Goal: Information Seeking & Learning: Check status

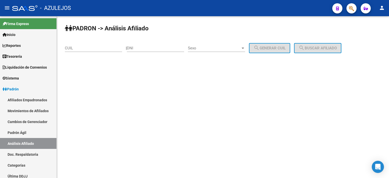
click at [148, 48] on input "DNI" at bounding box center [155, 48] width 57 height 5
type input "26505532"
click at [224, 44] on div "Sexo Sexo" at bounding box center [216, 46] width 57 height 11
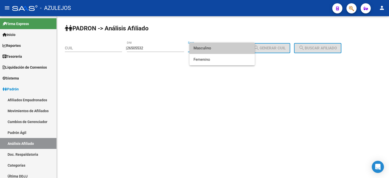
click at [224, 44] on span "Masculino" at bounding box center [221, 48] width 57 height 11
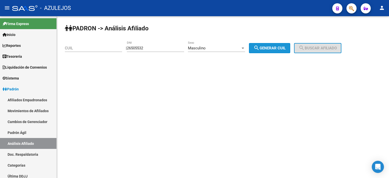
click at [274, 48] on span "search Generar CUIL" at bounding box center [269, 48] width 32 height 5
type input "20-26505532-0"
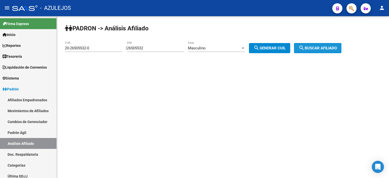
click at [317, 45] on button "search Buscar afiliado" at bounding box center [317, 48] width 47 height 10
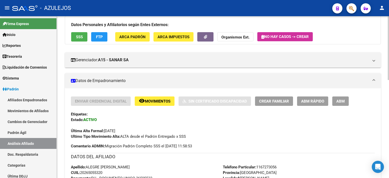
scroll to position [51, 0]
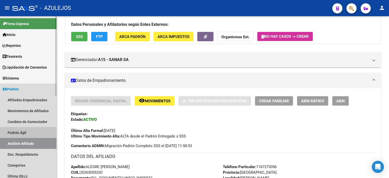
click at [21, 131] on link "Padrón Ágil" at bounding box center [28, 132] width 56 height 11
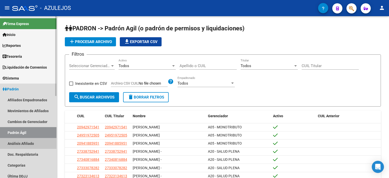
click at [21, 144] on link "Análisis Afiliado" at bounding box center [28, 143] width 56 height 11
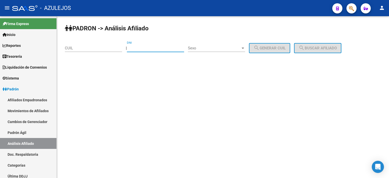
click at [164, 49] on input "DNI" at bounding box center [155, 48] width 57 height 5
type input "28930475"
click at [202, 47] on span "Sexo" at bounding box center [214, 48] width 53 height 5
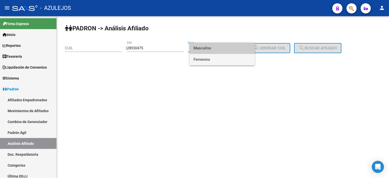
click at [206, 55] on span "Femenino" at bounding box center [221, 59] width 57 height 11
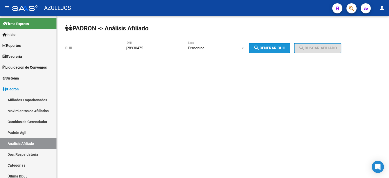
click at [271, 43] on button "search Generar CUIL" at bounding box center [269, 48] width 41 height 10
type input "23-28930475-4"
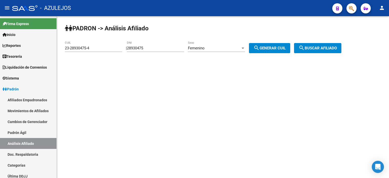
click at [329, 46] on span "search Buscar afiliado" at bounding box center [317, 48] width 38 height 5
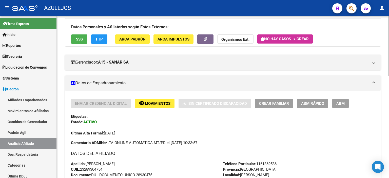
scroll to position [51, 0]
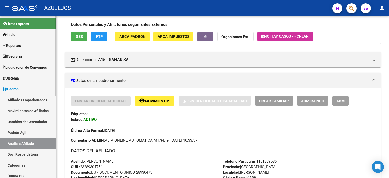
click at [22, 130] on link "Padrón Ágil" at bounding box center [28, 132] width 56 height 11
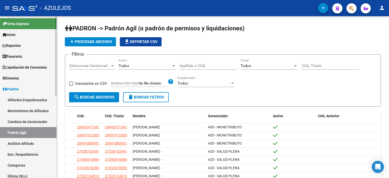
click at [26, 143] on link "Análisis Afiliado" at bounding box center [28, 143] width 56 height 11
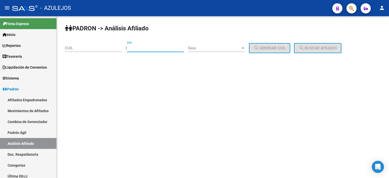
click at [160, 49] on input "DNI" at bounding box center [155, 48] width 57 height 5
type input "92563067"
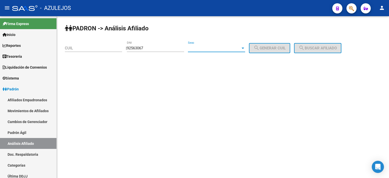
click at [208, 49] on span "Sexo" at bounding box center [214, 48] width 53 height 5
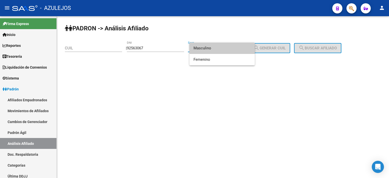
click at [208, 49] on span "Masculino" at bounding box center [221, 48] width 57 height 11
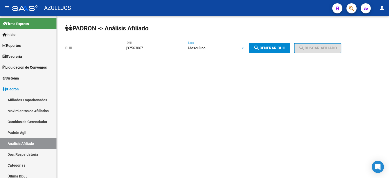
drag, startPoint x: 275, startPoint y: 48, endPoint x: 288, endPoint y: 48, distance: 13.7
click at [275, 48] on span "search Generar CUIL" at bounding box center [269, 48] width 32 height 5
type input "20-92563067-6"
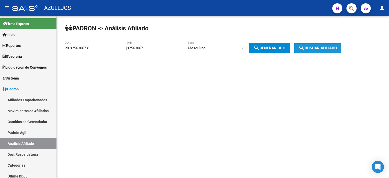
click at [319, 47] on span "search Buscar afiliado" at bounding box center [317, 48] width 38 height 5
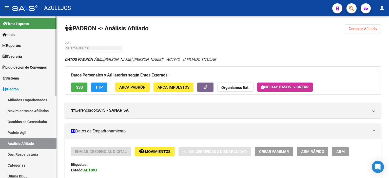
click at [17, 129] on link "Padrón Ágil" at bounding box center [28, 132] width 56 height 11
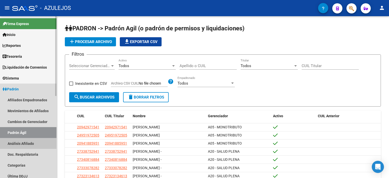
click at [26, 141] on link "Análisis Afiliado" at bounding box center [28, 143] width 56 height 11
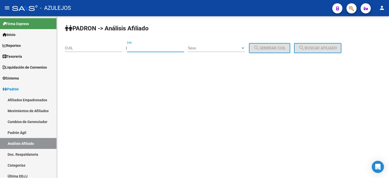
click at [148, 46] on input "DNI" at bounding box center [155, 48] width 57 height 5
type input "45909136"
click at [217, 48] on span "Sexo" at bounding box center [214, 48] width 53 height 5
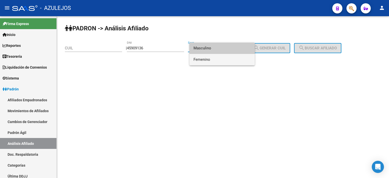
click at [217, 56] on span "Femenino" at bounding box center [221, 59] width 57 height 11
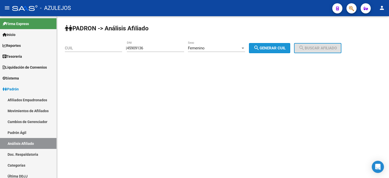
drag, startPoint x: 267, startPoint y: 48, endPoint x: 312, endPoint y: 47, distance: 44.3
click at [268, 48] on span "search Generar CUIL" at bounding box center [269, 48] width 32 height 5
type input "27-45909136-5"
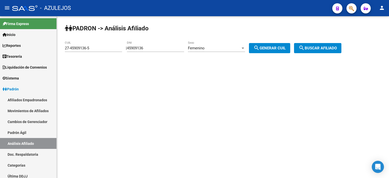
click at [314, 47] on span "search Buscar afiliado" at bounding box center [317, 48] width 38 height 5
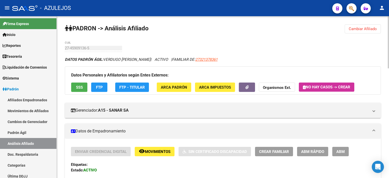
scroll to position [25, 0]
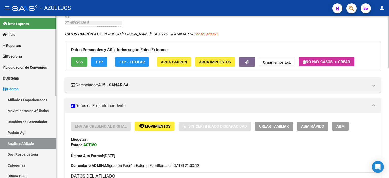
click at [20, 137] on link "Padrón Ágil" at bounding box center [28, 132] width 56 height 11
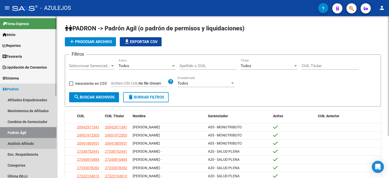
click at [22, 142] on link "Análisis Afiliado" at bounding box center [28, 143] width 56 height 11
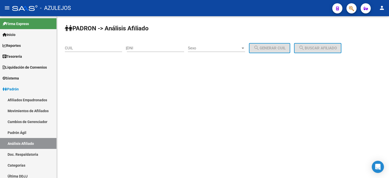
click at [170, 51] on div "DNI" at bounding box center [155, 46] width 57 height 11
type input "48631221"
click at [202, 44] on div "Sexo Sexo" at bounding box center [216, 46] width 57 height 11
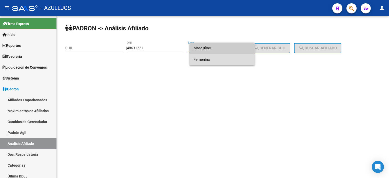
drag, startPoint x: 204, startPoint y: 57, endPoint x: 272, endPoint y: 56, distance: 68.1
click at [204, 57] on span "Femenino" at bounding box center [221, 59] width 57 height 11
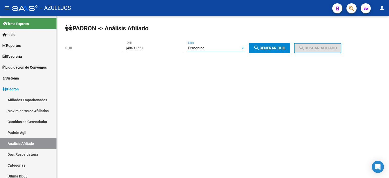
click at [277, 54] on div "PADRON -> Análisis Afiliado CUIL | 48631221 DNI Femenino Sexo search Generar CU…" at bounding box center [223, 42] width 332 height 53
click at [278, 48] on span "search Generar CUIL" at bounding box center [269, 48] width 32 height 5
type input "27-48631221-7"
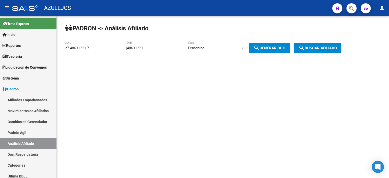
click at [319, 45] on button "search Buscar afiliado" at bounding box center [317, 48] width 47 height 10
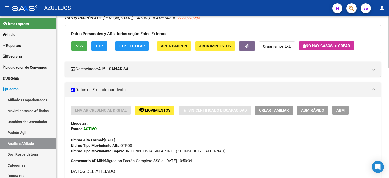
scroll to position [51, 0]
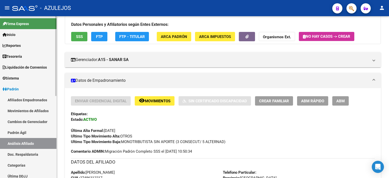
click at [31, 131] on link "Padrón Ágil" at bounding box center [28, 132] width 56 height 11
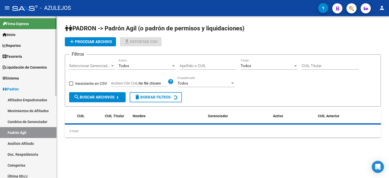
click at [30, 145] on link "Análisis Afiliado" at bounding box center [28, 143] width 56 height 11
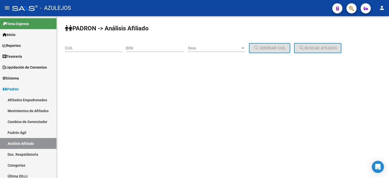
click at [140, 46] on input "DNI" at bounding box center [155, 48] width 57 height 5
type input "26671673"
click at [197, 46] on span "Sexo" at bounding box center [214, 48] width 53 height 5
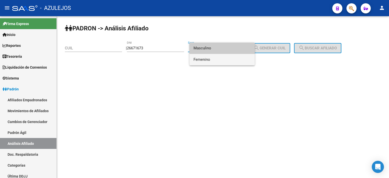
click at [205, 57] on span "Femenino" at bounding box center [221, 59] width 57 height 11
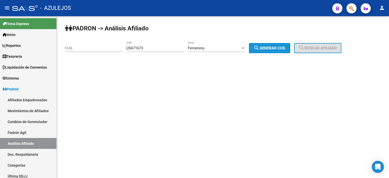
drag, startPoint x: 282, startPoint y: 46, endPoint x: 324, endPoint y: 47, distance: 41.8
click at [284, 46] on span "search Generar CUIL" at bounding box center [269, 48] width 32 height 5
type input "27-26671673-2"
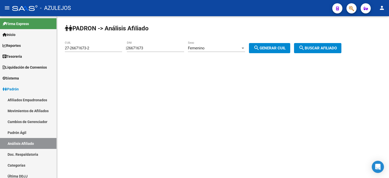
click at [325, 47] on span "search Buscar afiliado" at bounding box center [317, 48] width 38 height 5
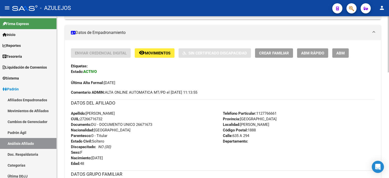
scroll to position [101, 0]
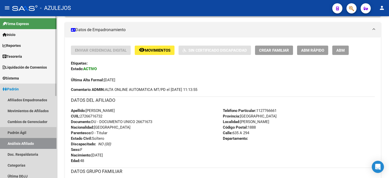
click at [29, 133] on link "Padrón Ágil" at bounding box center [28, 132] width 56 height 11
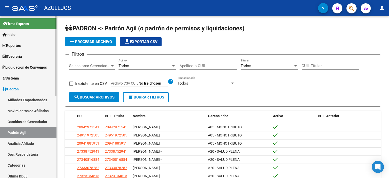
click at [27, 146] on link "Análisis Afiliado" at bounding box center [28, 143] width 56 height 11
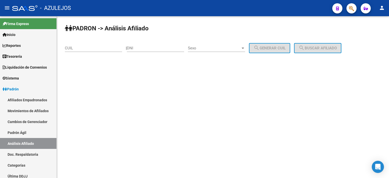
click at [152, 45] on div "DNI" at bounding box center [155, 46] width 57 height 11
click at [153, 46] on input "DNI" at bounding box center [155, 48] width 57 height 5
type input "31801431"
click at [200, 47] on span "Sexo" at bounding box center [214, 48] width 53 height 5
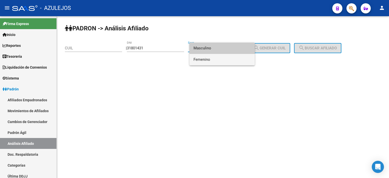
click at [214, 58] on span "Femenino" at bounding box center [221, 59] width 57 height 11
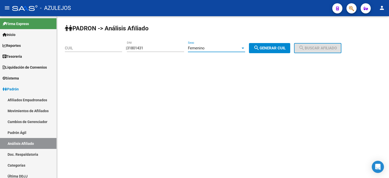
click at [281, 50] on button "search Generar CUIL" at bounding box center [269, 48] width 41 height 10
type input "27-31801431-6"
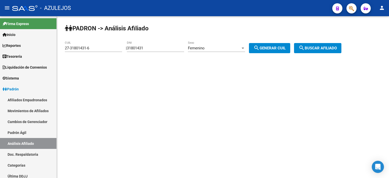
click at [317, 48] on span "search Buscar afiliado" at bounding box center [317, 48] width 38 height 5
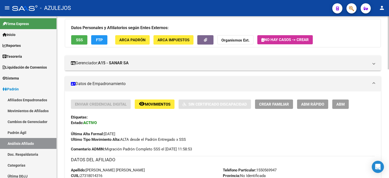
scroll to position [51, 0]
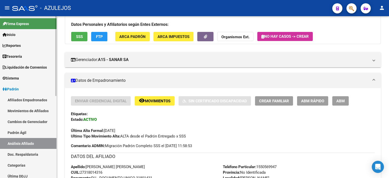
click at [18, 127] on link "Padrón Ágil" at bounding box center [28, 132] width 56 height 11
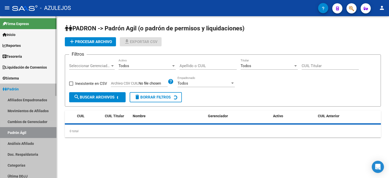
click at [16, 135] on link "Padrón Ágil" at bounding box center [28, 132] width 56 height 11
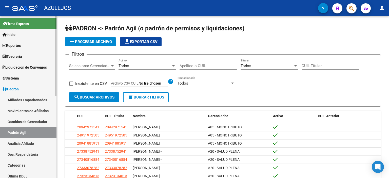
click at [19, 144] on link "Análisis Afiliado" at bounding box center [28, 143] width 56 height 11
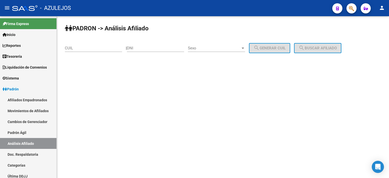
click at [142, 47] on input "DNI" at bounding box center [155, 48] width 57 height 5
type input "34711070"
click at [199, 49] on span "Sexo" at bounding box center [214, 48] width 53 height 5
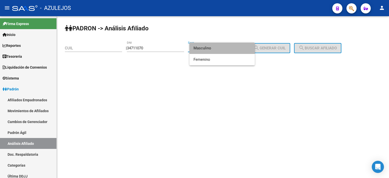
click at [205, 49] on span "Masculino" at bounding box center [221, 48] width 57 height 11
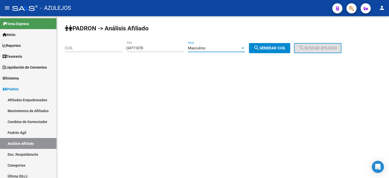
click at [285, 47] on span "search Generar CUIL" at bounding box center [269, 48] width 32 height 5
type input "20-34711070-2"
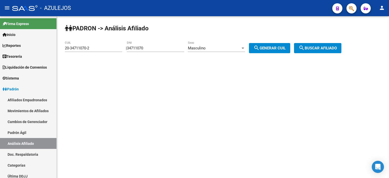
click at [320, 48] on span "search Buscar afiliado" at bounding box center [317, 48] width 38 height 5
